Goal: Information Seeking & Learning: Learn about a topic

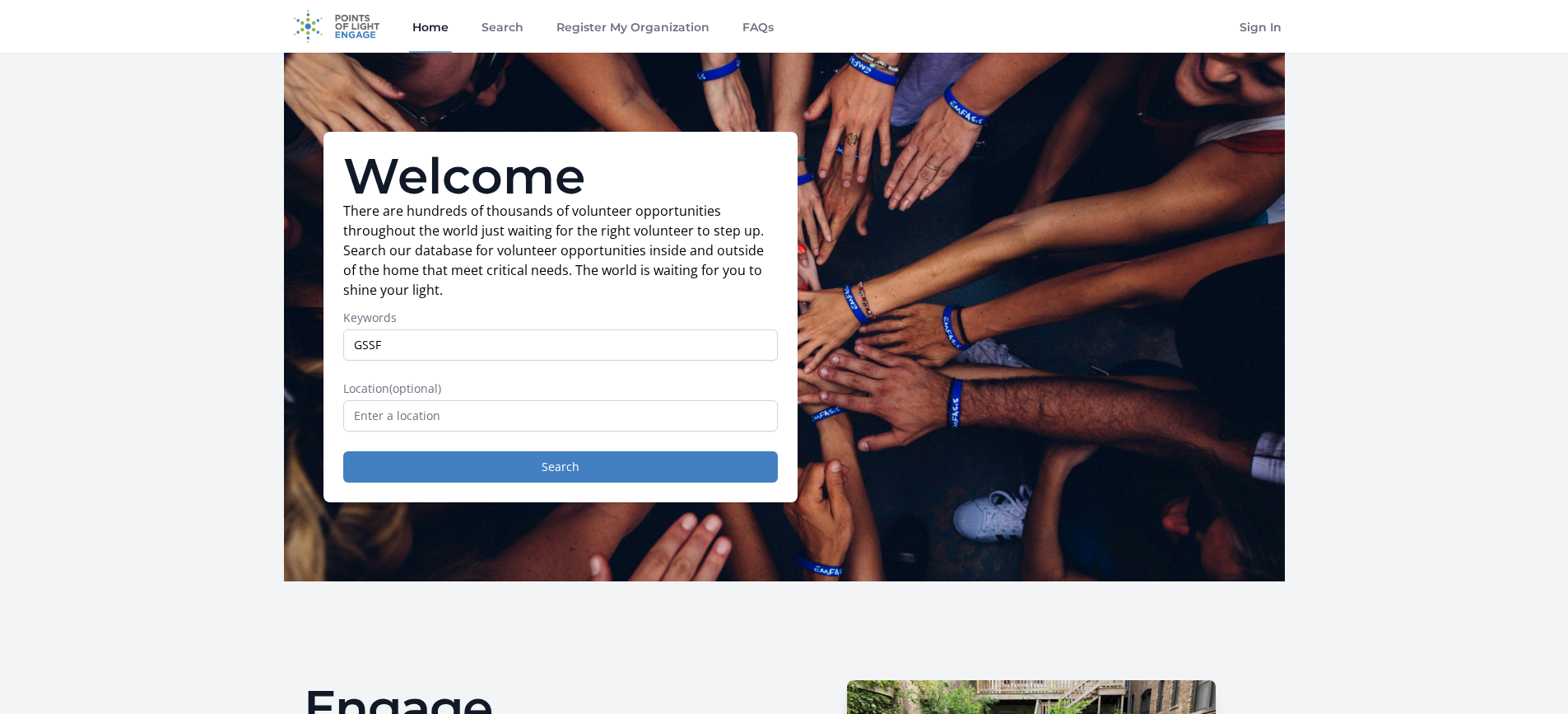
type input "GSSF"
click at [454, 414] on input "text" at bounding box center [560, 416] width 435 height 32
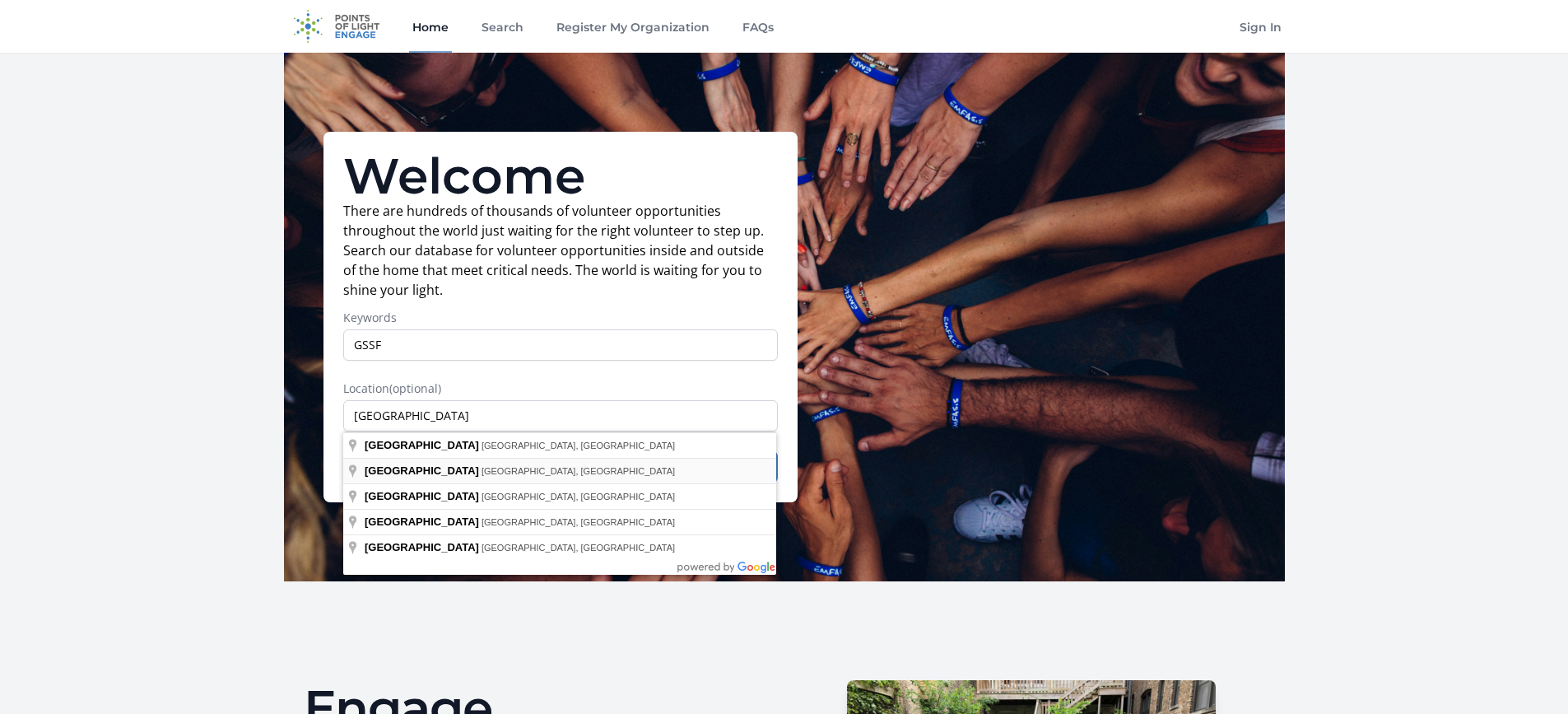
type input "[GEOGRAPHIC_DATA], [GEOGRAPHIC_DATA], [GEOGRAPHIC_DATA]"
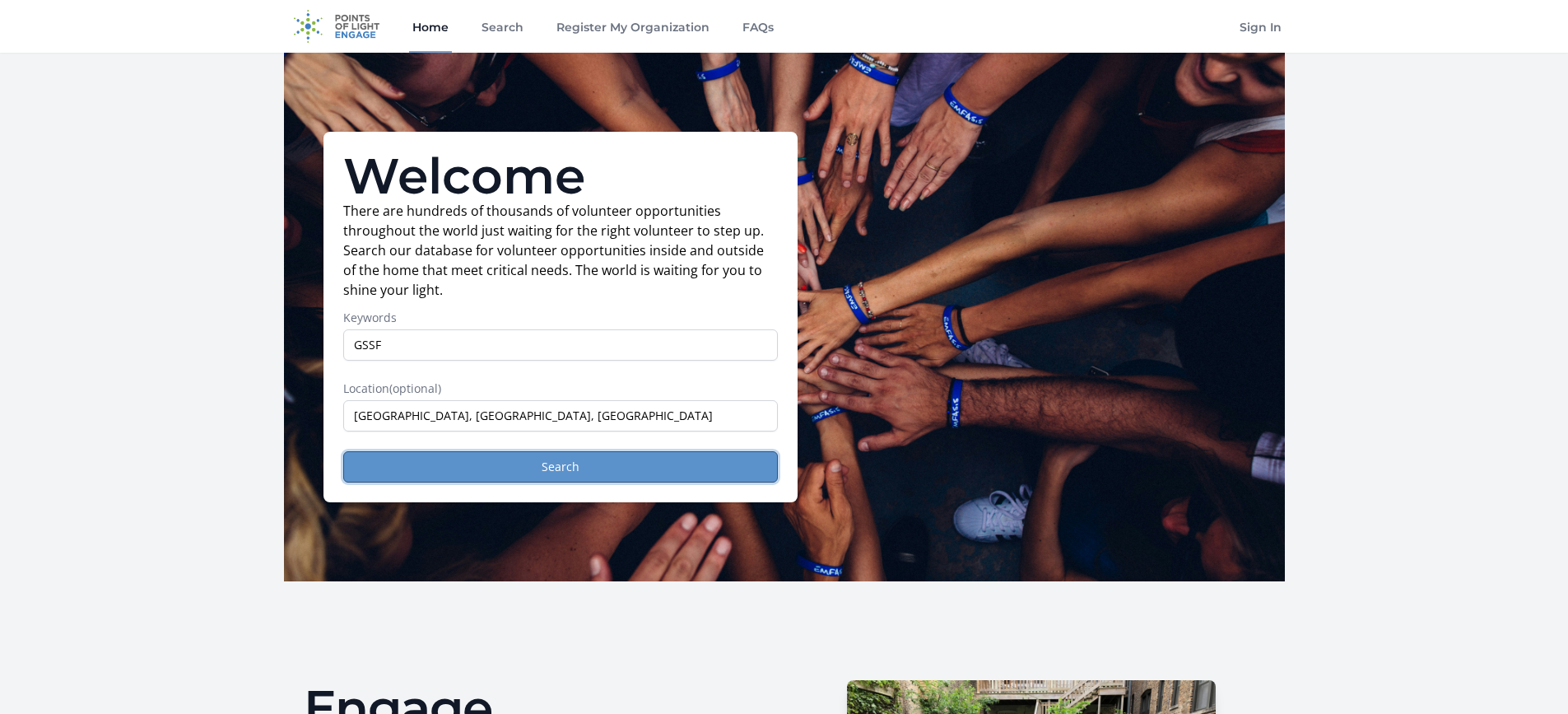
click at [535, 480] on button "Search" at bounding box center [560, 467] width 435 height 32
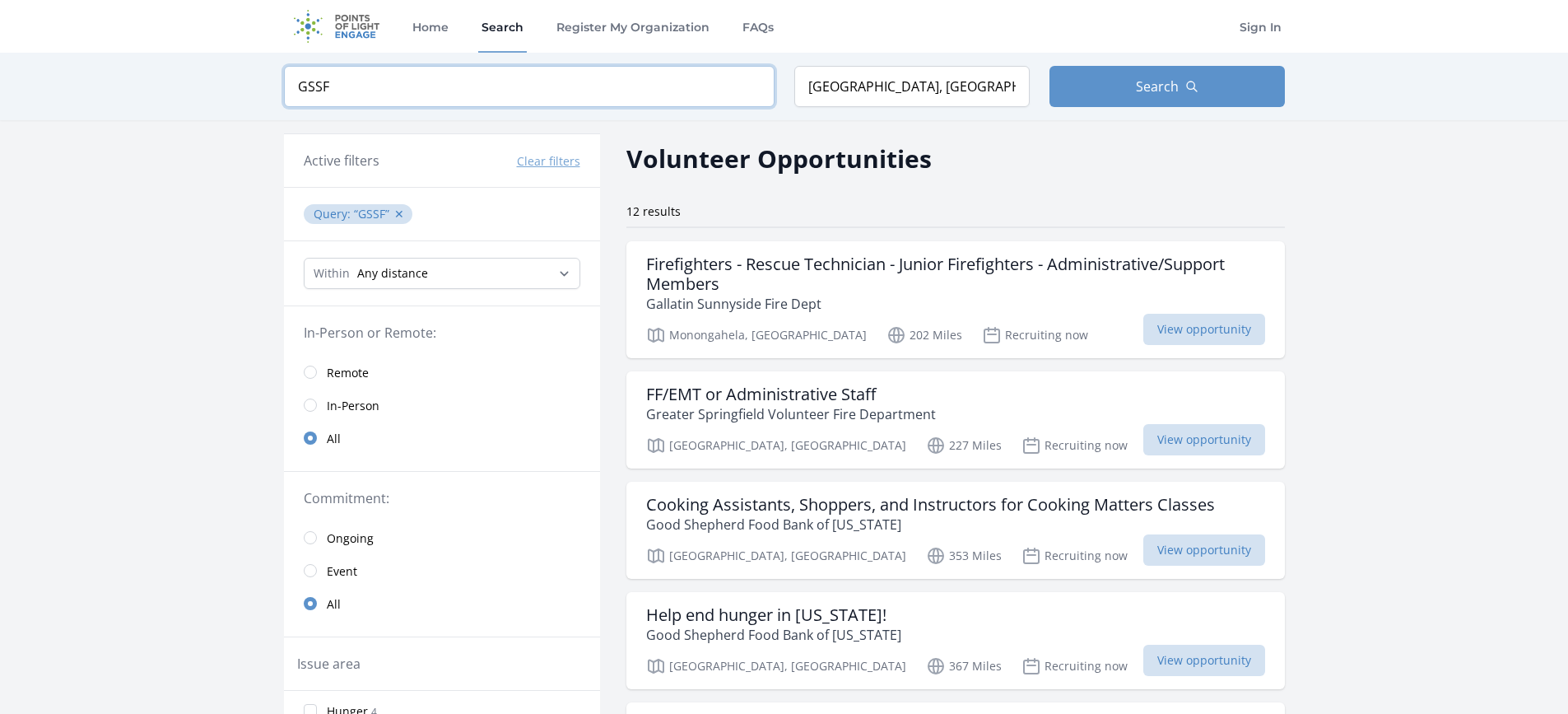
click at [344, 85] on input "GSSF" at bounding box center [530, 87] width 491 height 42
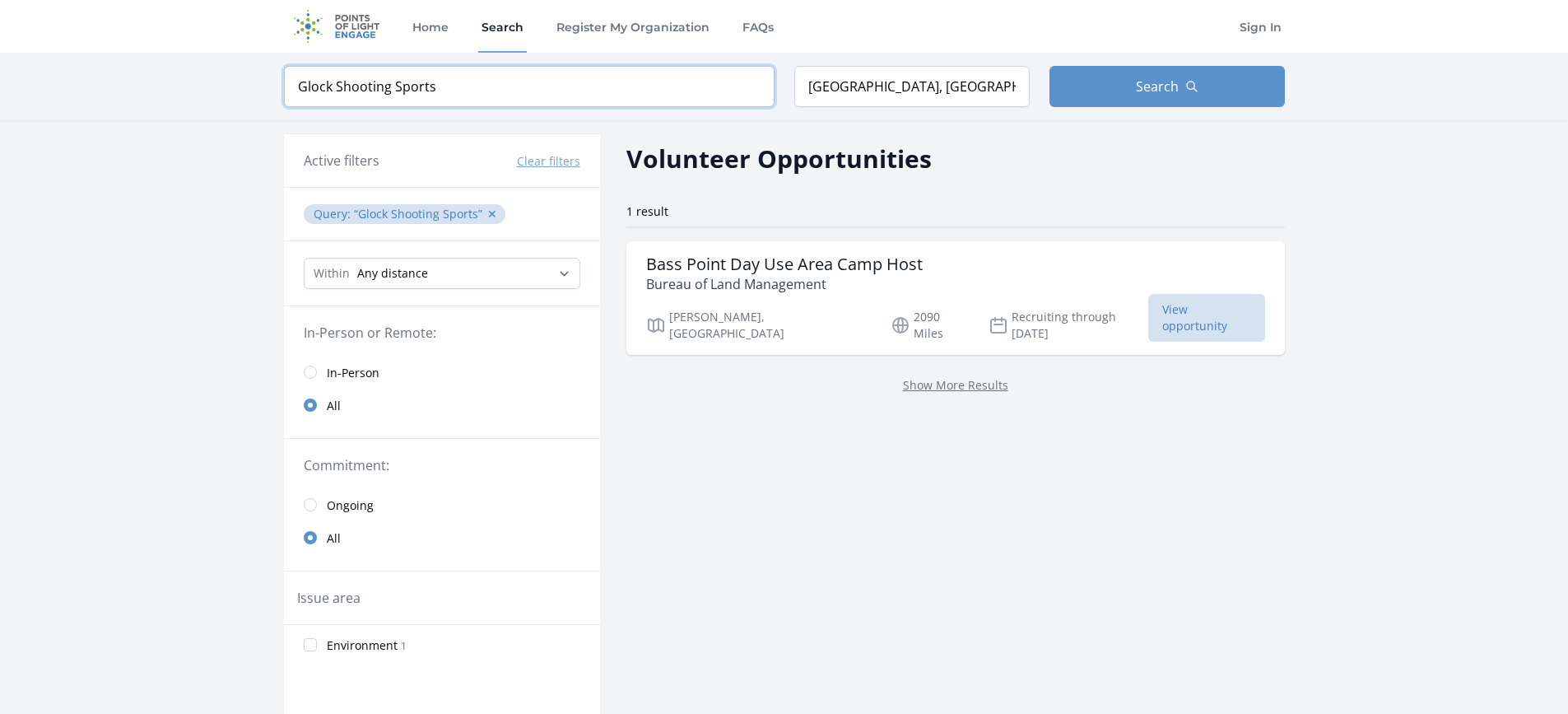
type input "Glock Shooting Sports"
click at [564, 274] on select "Any distance , 5 Miles , 20 Miles , 50 Miles , 100 Miles" at bounding box center [441, 273] width 276 height 32
select select "32186"
click at [304, 257] on select "Any distance , 5 Miles , 20 Miles , 50 Miles , 100 Miles" at bounding box center [441, 273] width 276 height 32
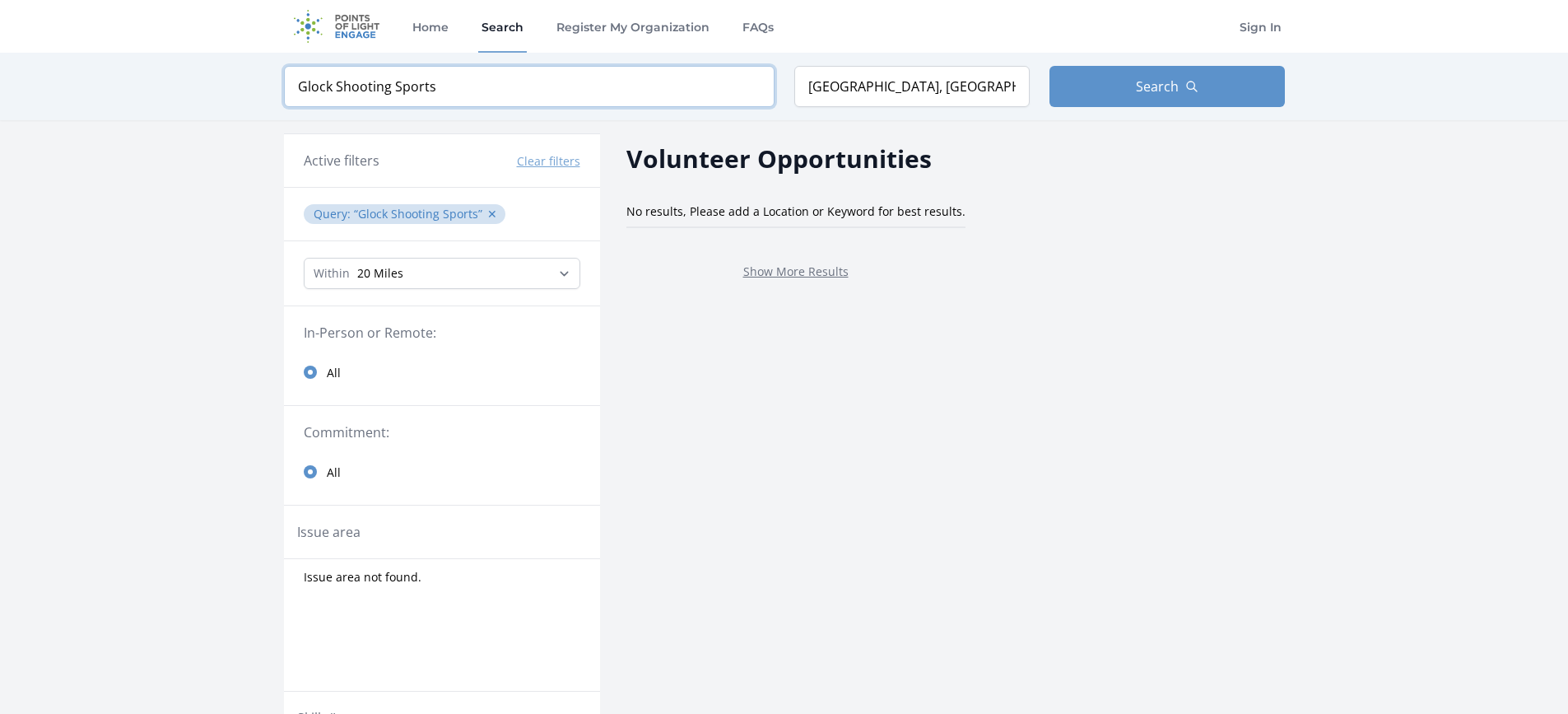
click at [437, 86] on input "Glock Shooting Sports" at bounding box center [530, 87] width 491 height 42
type input "GSSF"
click at [782, 273] on link "Show More Results" at bounding box center [796, 271] width 105 height 16
click at [921, 83] on input "[GEOGRAPHIC_DATA], [GEOGRAPHIC_DATA], [GEOGRAPHIC_DATA]" at bounding box center [912, 87] width 236 height 42
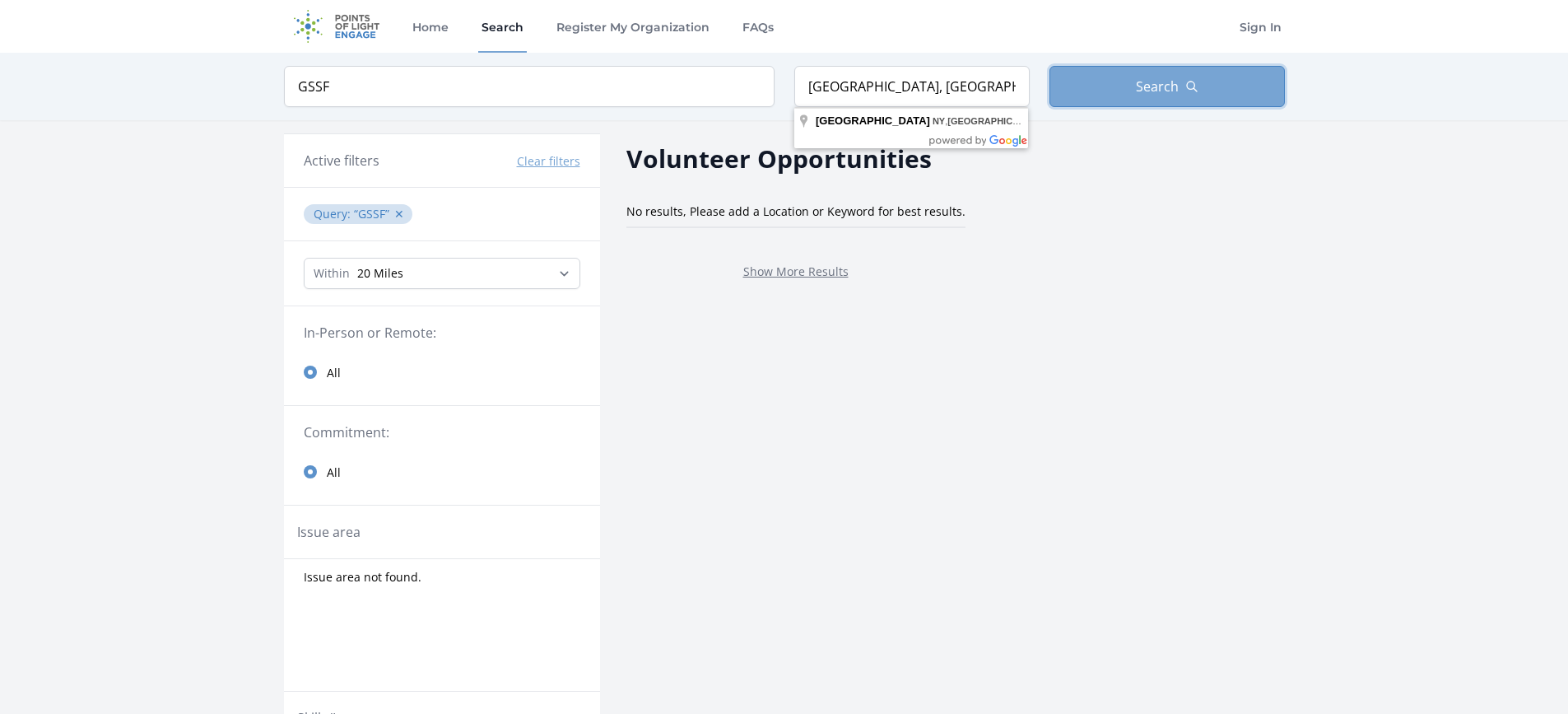
click at [1139, 88] on span "Search" at bounding box center [1156, 86] width 43 height 20
click at [564, 273] on select "Any distance , 5 Miles , 20 Miles , 50 Miles , 100 Miles" at bounding box center [441, 273] width 276 height 32
select select "all"
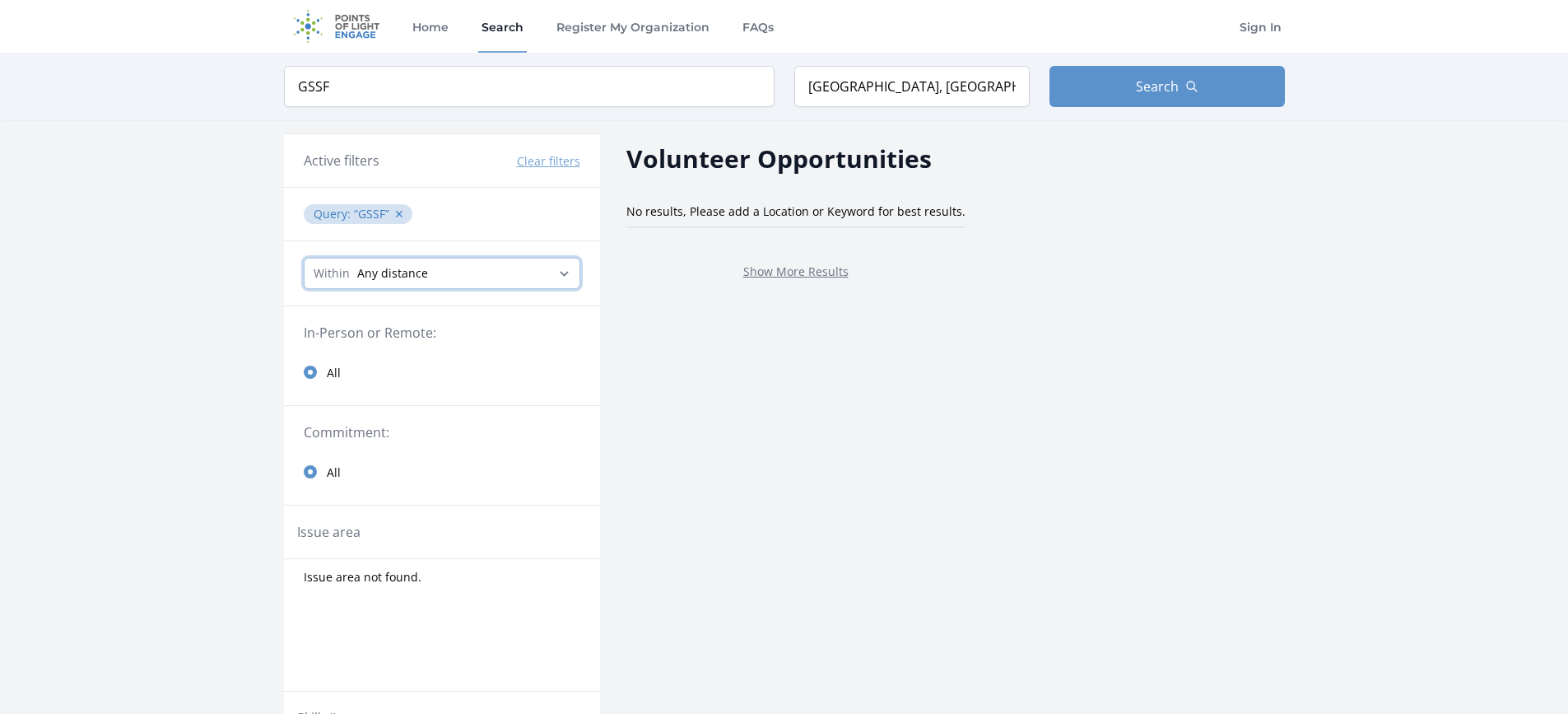
click at [304, 257] on select "Any distance , 5 Miles , 20 Miles , 50 Miles , 100 Miles" at bounding box center [441, 273] width 276 height 32
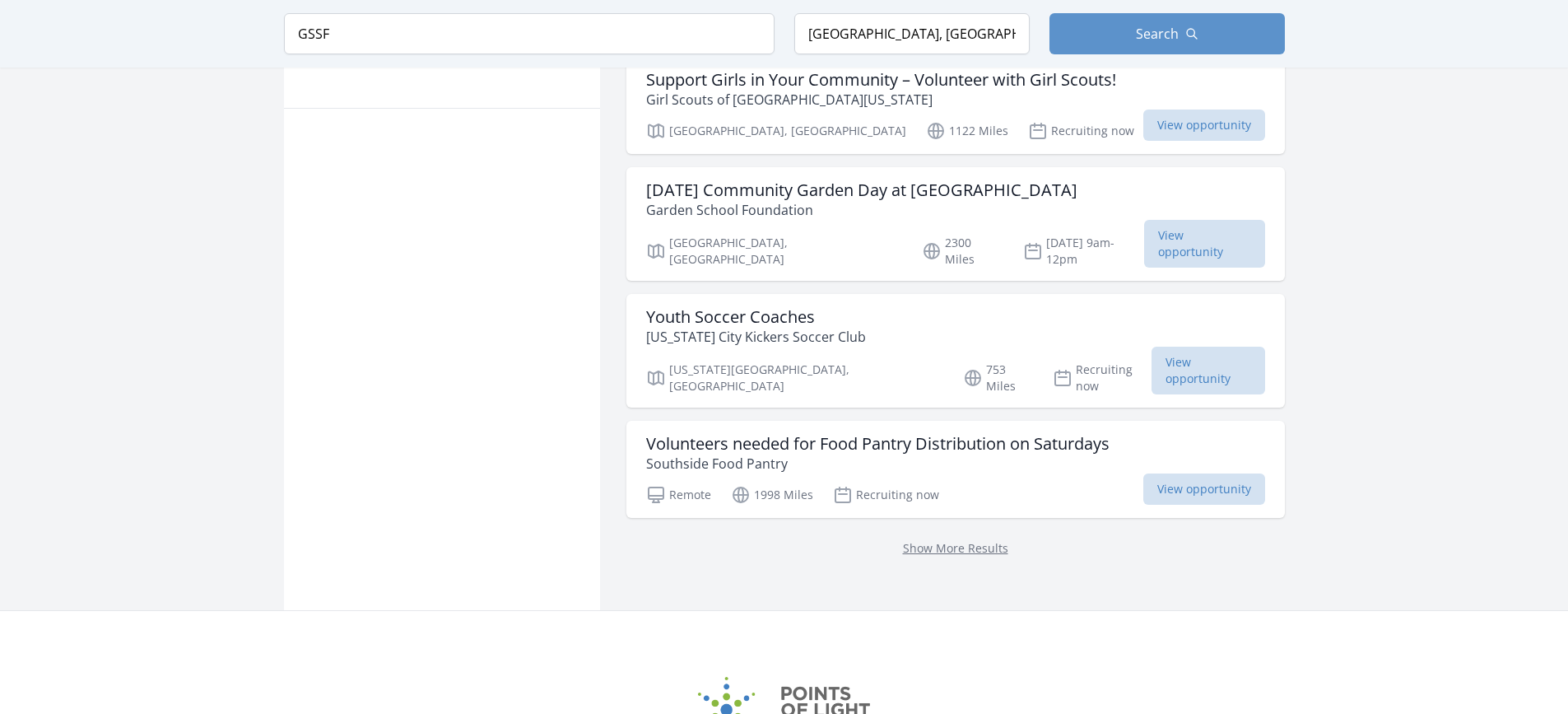
scroll to position [1164, 0]
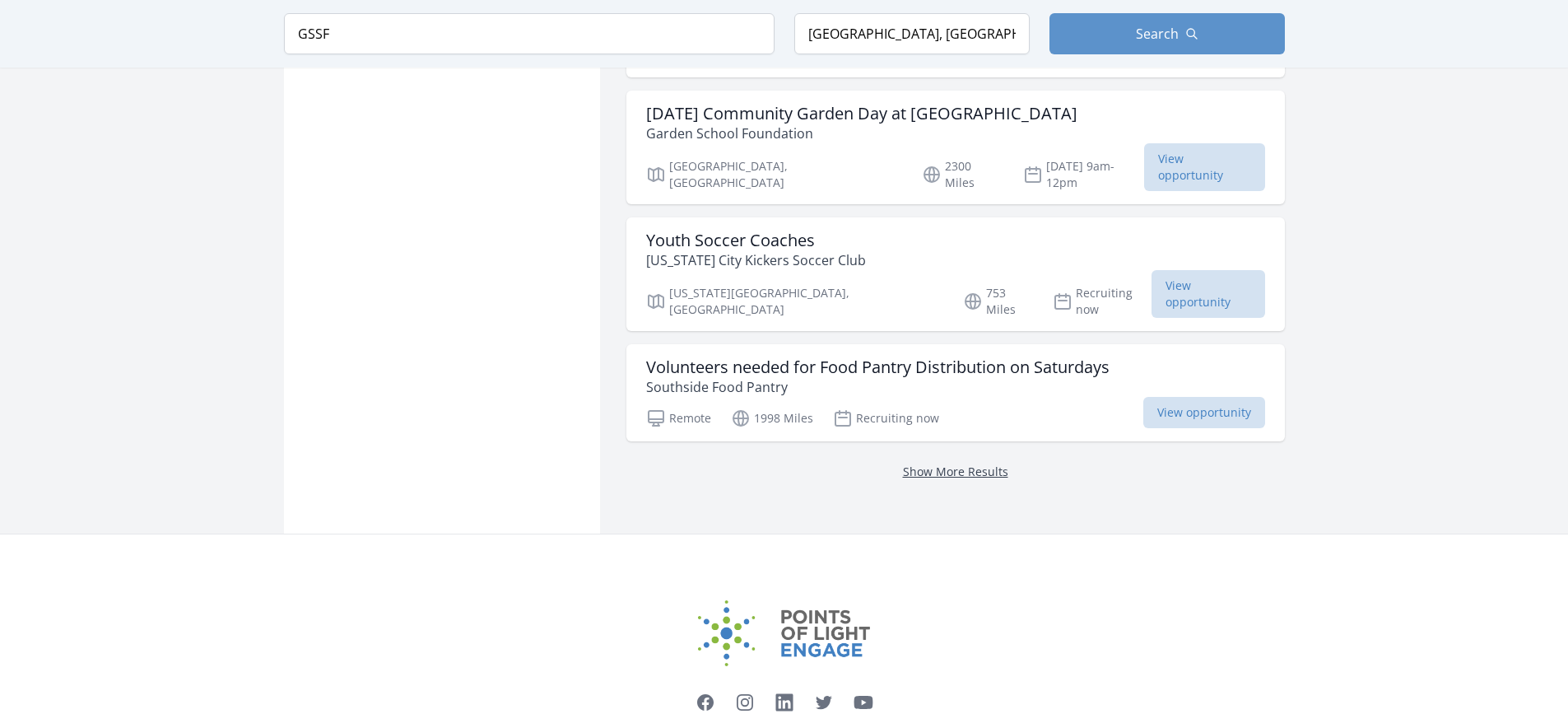
click at [977, 463] on link "Show More Results" at bounding box center [955, 471] width 105 height 16
